Goal: Information Seeking & Learning: Find specific page/section

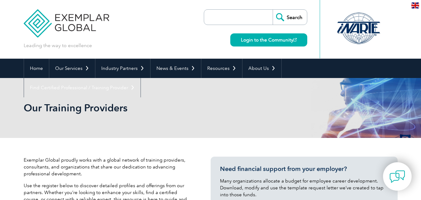
click at [233, 14] on input "search" at bounding box center [239, 17] width 65 height 15
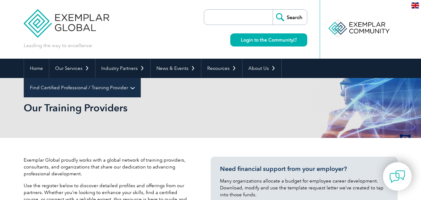
click at [141, 78] on link "Find Certified Professional / Training Provider" at bounding box center [82, 87] width 117 height 19
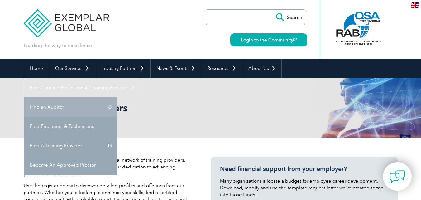
click at [117, 97] on link "Find an Auditor" at bounding box center [70, 106] width 93 height 19
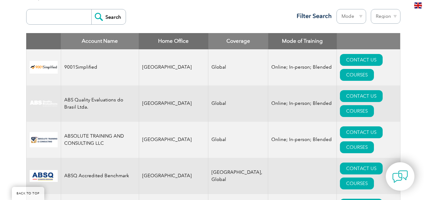
scroll to position [249, 0]
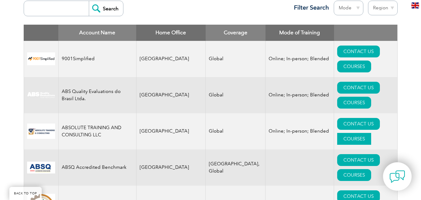
click at [367, 133] on link "COURSES" at bounding box center [354, 139] width 34 height 12
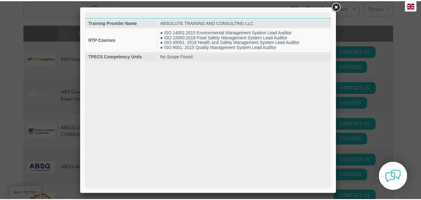
scroll to position [0, 0]
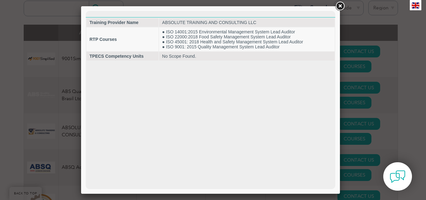
click at [339, 7] on link at bounding box center [339, 6] width 11 height 11
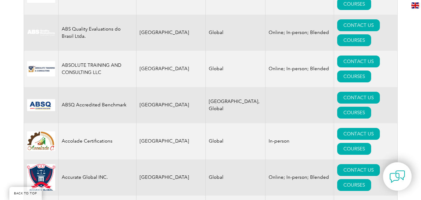
scroll to position [343, 0]
